Goal: Check status

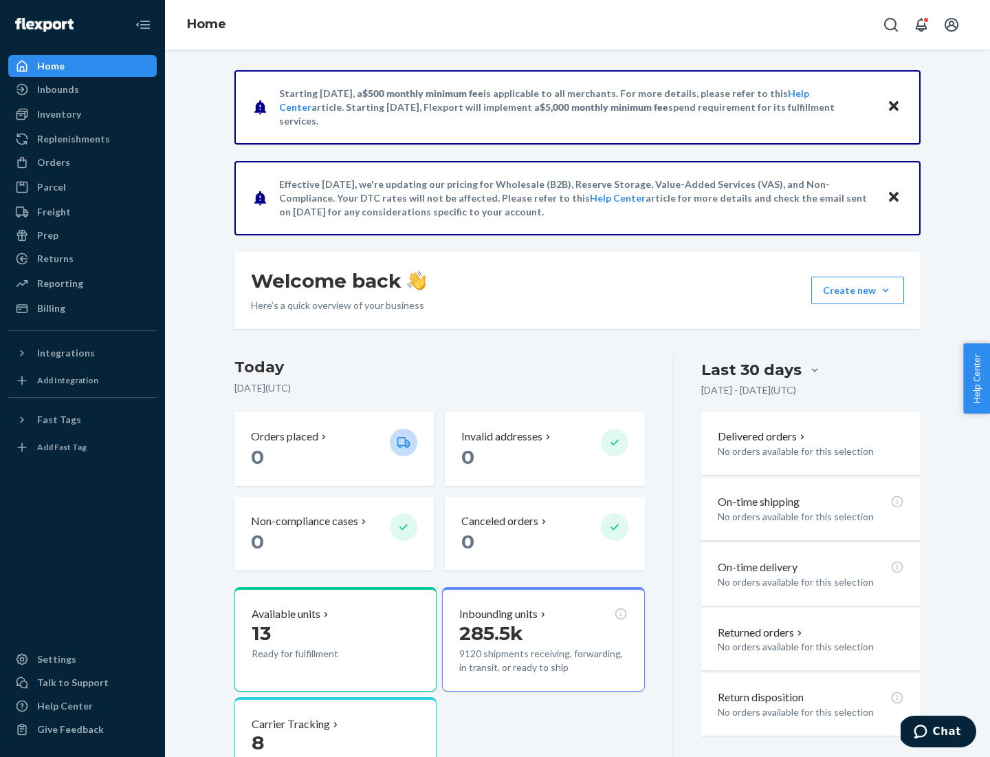
click at [886, 290] on button "Create new Create new inbound Create new order Create new product" at bounding box center [858, 291] width 93 height 28
click at [57, 89] on div "Inbounds" at bounding box center [58, 90] width 42 height 14
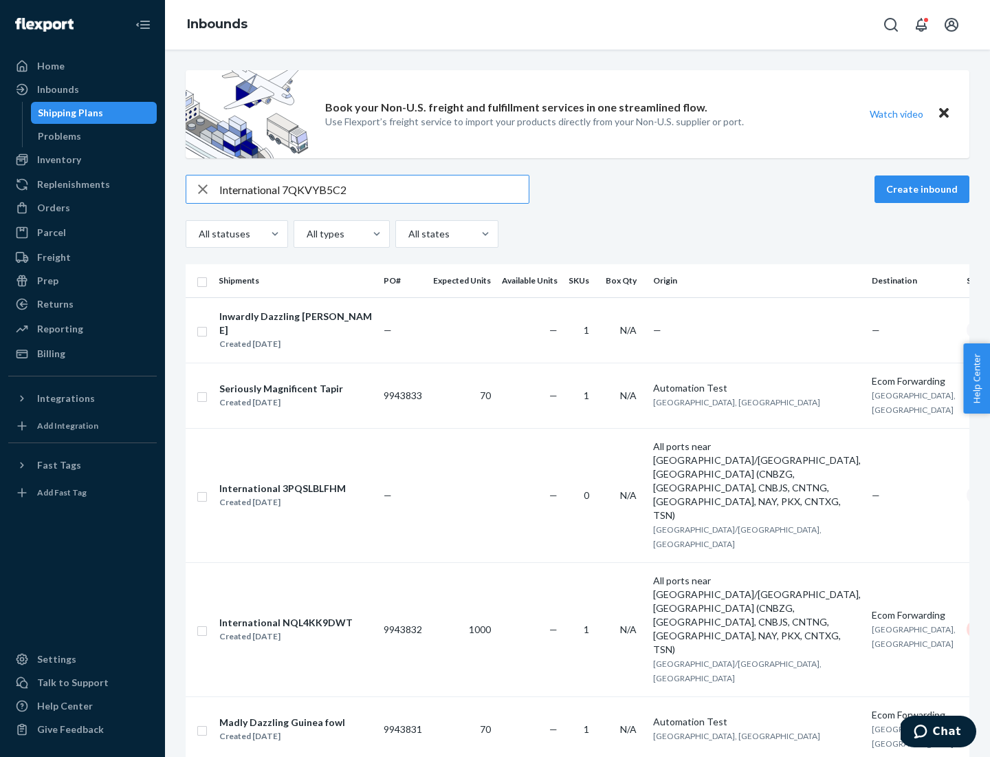
type input "International 7QKVYB5C29"
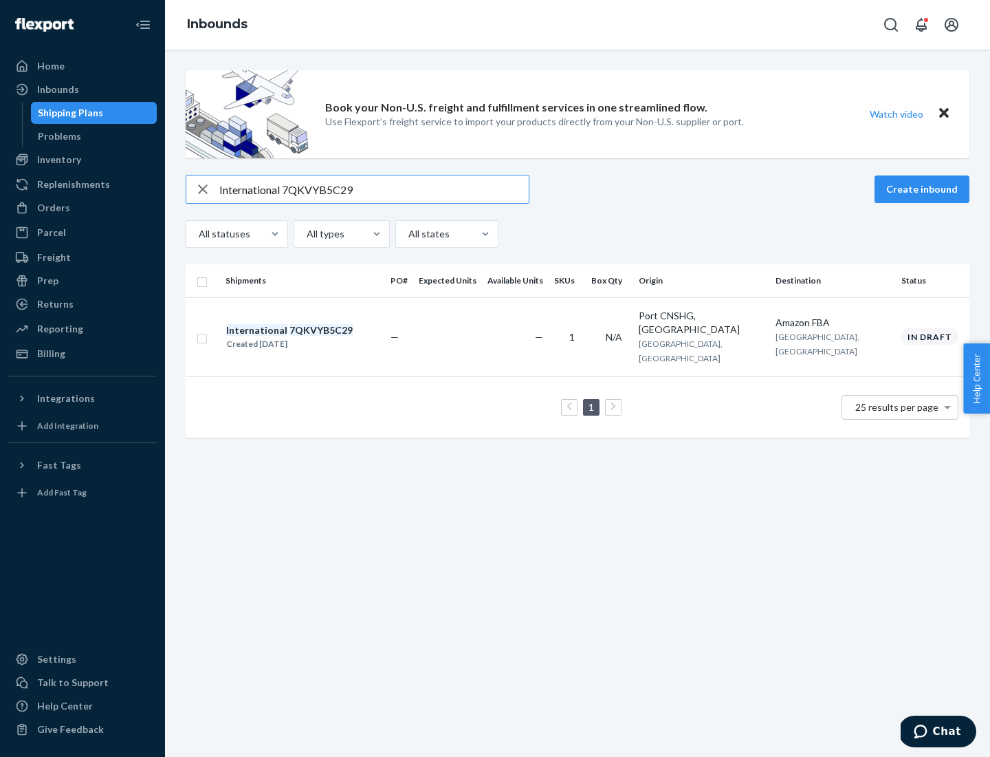
click at [313, 337] on div "Created [DATE]" at bounding box center [289, 344] width 127 height 14
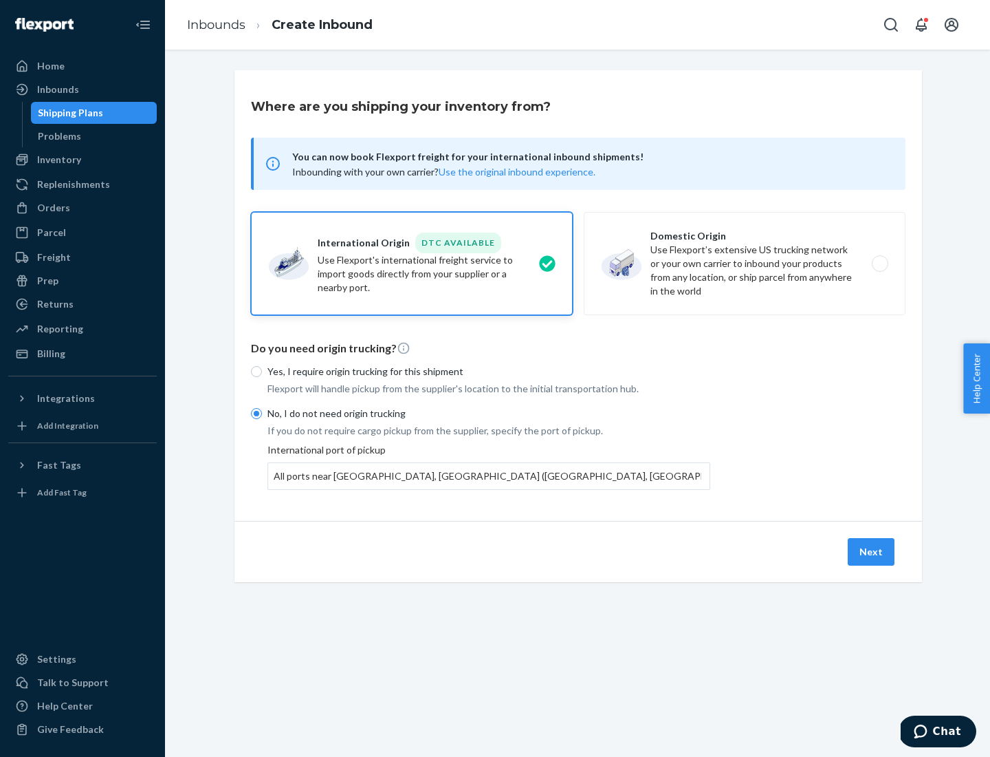
click at [872, 551] on button "Next" at bounding box center [871, 552] width 47 height 28
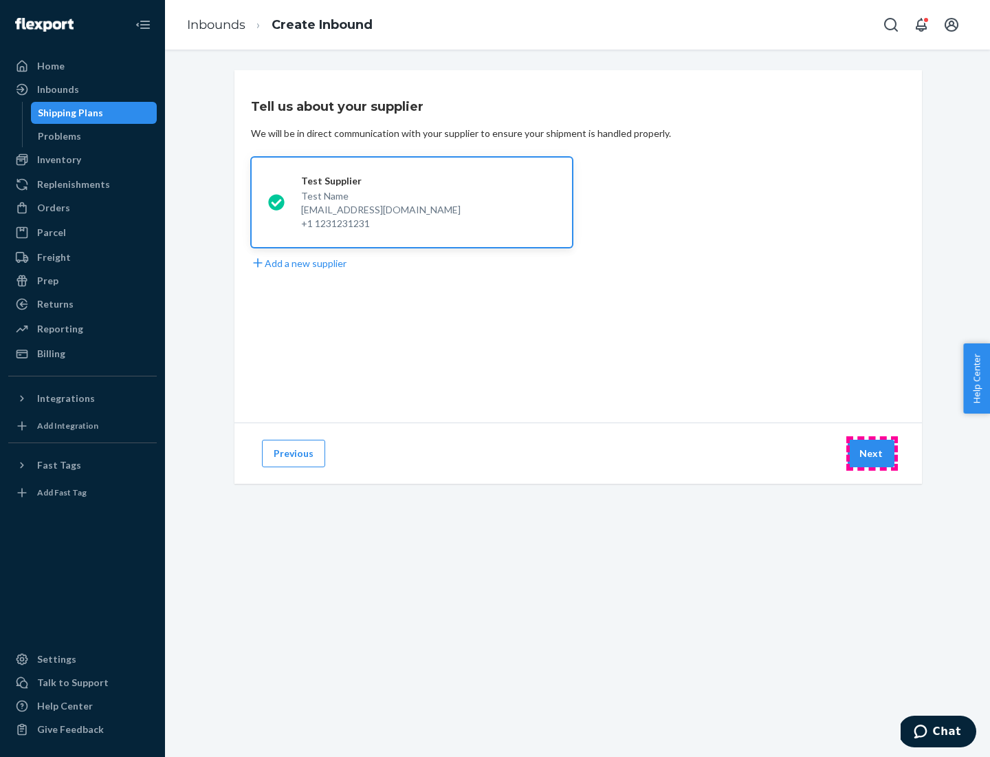
click at [872, 453] on button "Next" at bounding box center [871, 454] width 47 height 28
